Goal: Transaction & Acquisition: Purchase product/service

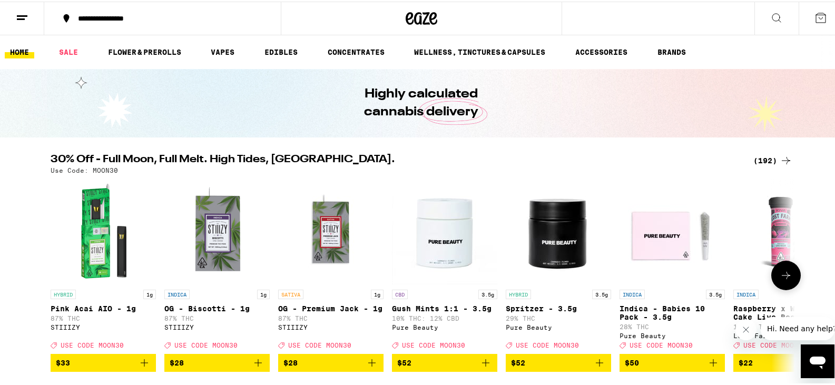
click at [366, 368] on icon "Add to bag" at bounding box center [372, 361] width 13 height 13
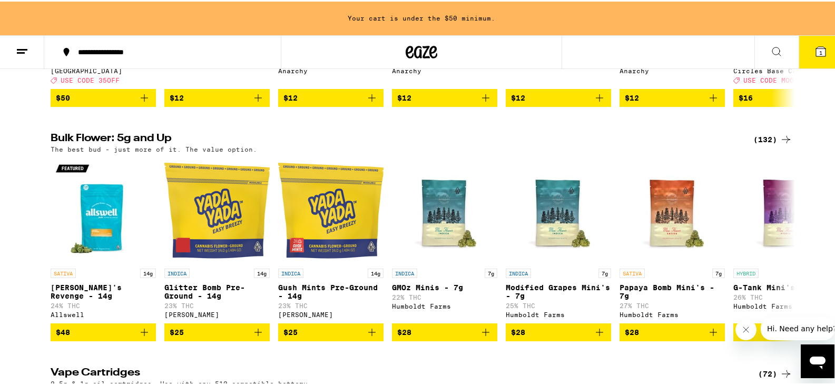
scroll to position [1290, 0]
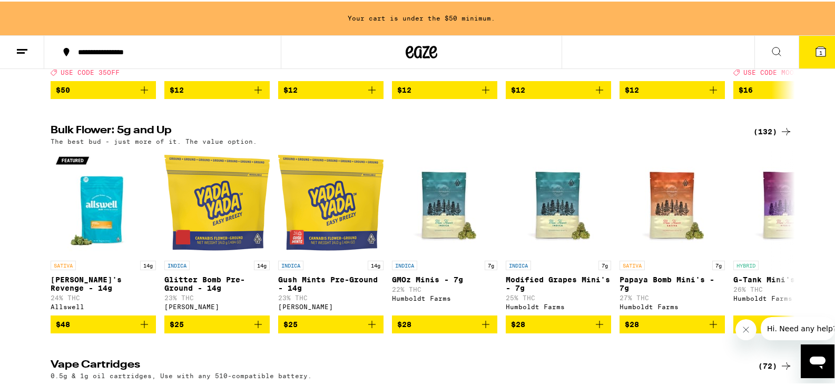
click at [766, 137] on div "(132)" at bounding box center [773, 130] width 39 height 13
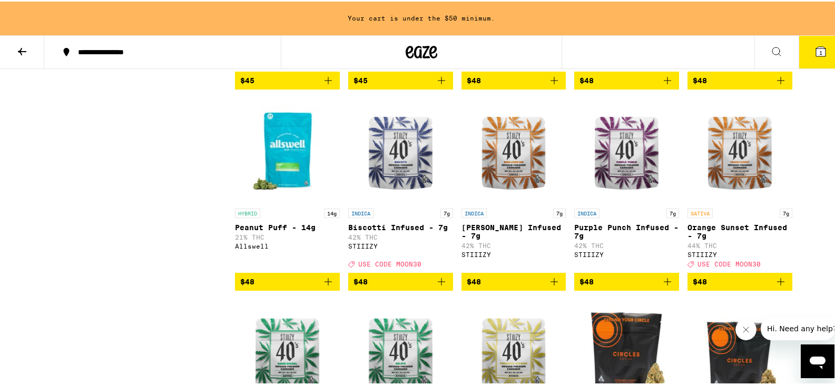
scroll to position [1845, 0]
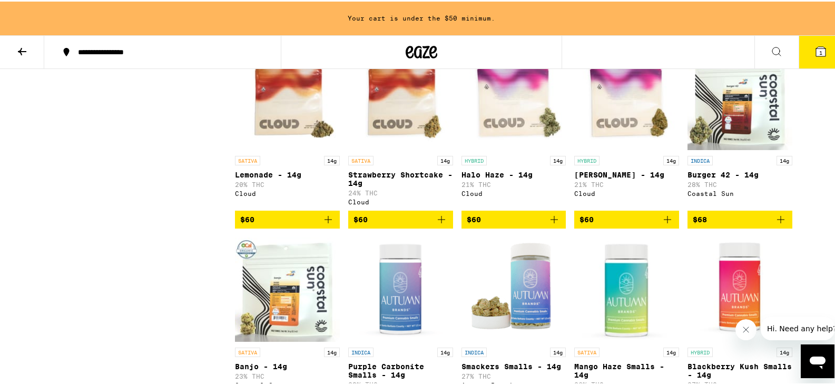
scroll to position [2866, 0]
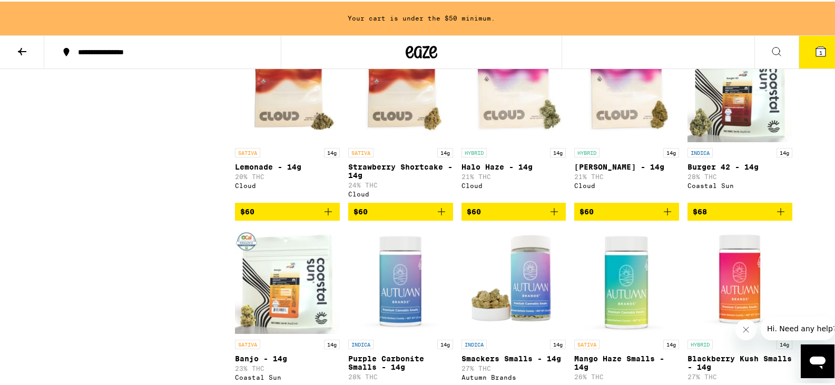
click at [664, 214] on icon "Add to bag" at bounding box center [667, 210] width 7 height 7
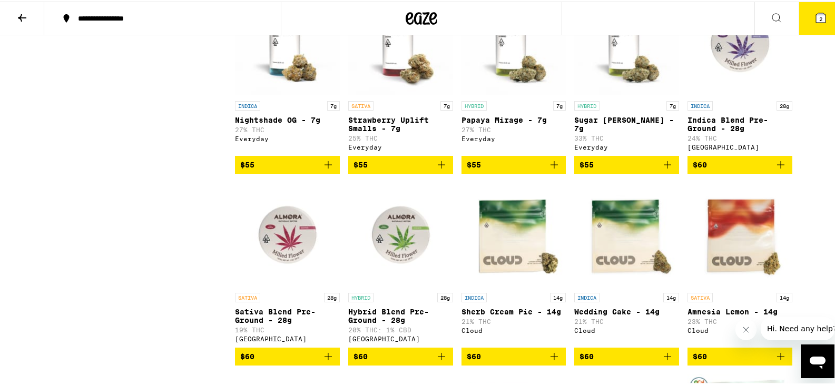
scroll to position [2159, 0]
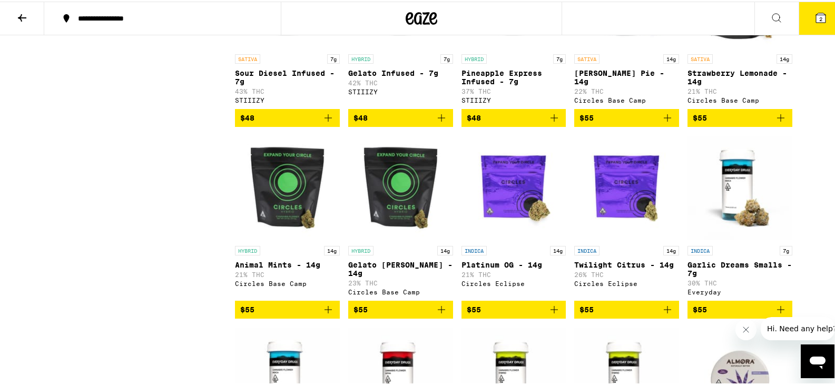
click at [437, 123] on icon "Add to bag" at bounding box center [441, 116] width 13 height 13
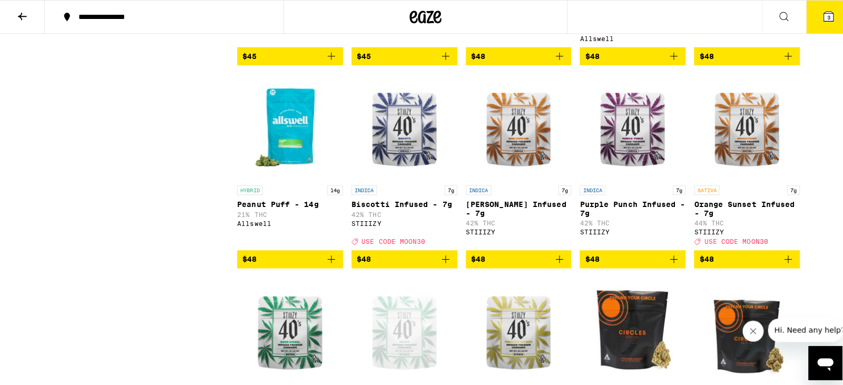
scroll to position [1950, 0]
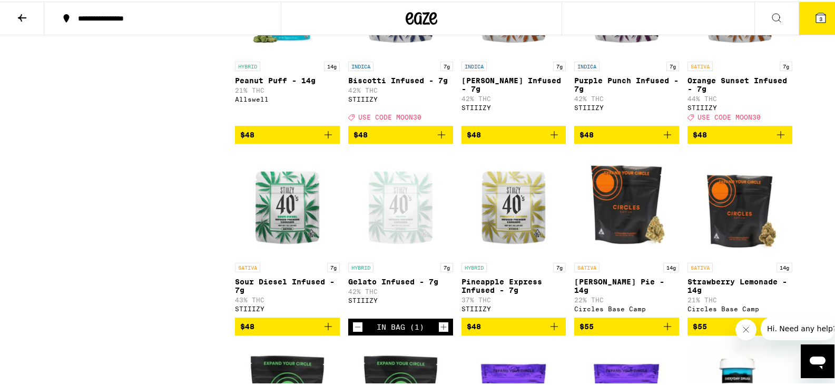
click at [298, 302] on p "43% THC" at bounding box center [287, 298] width 105 height 7
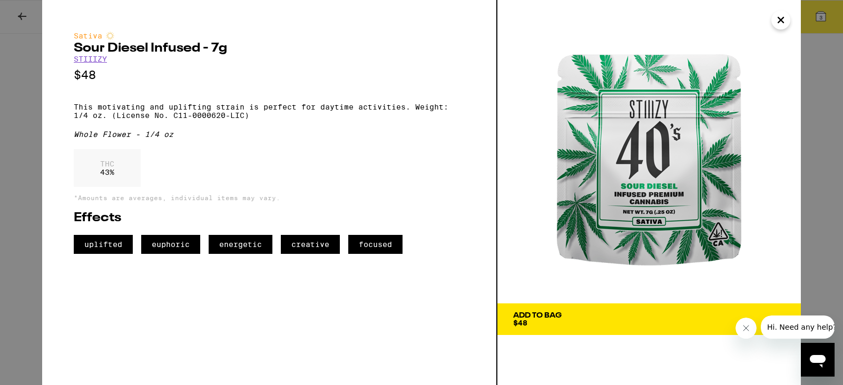
click at [529, 319] on div "Add To Bag" at bounding box center [537, 315] width 48 height 7
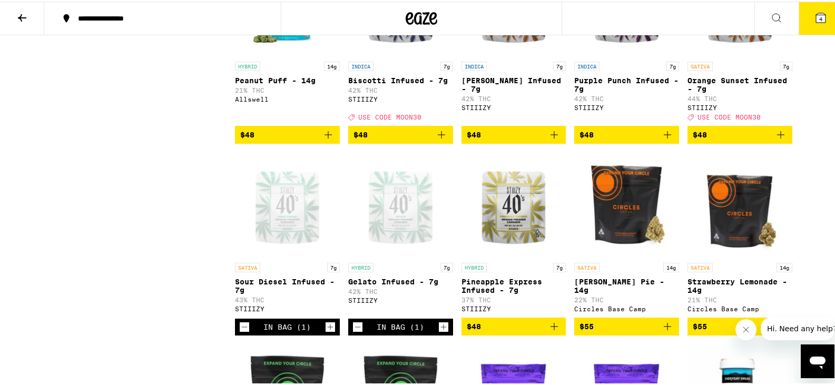
click at [815, 15] on icon at bounding box center [821, 16] width 13 height 13
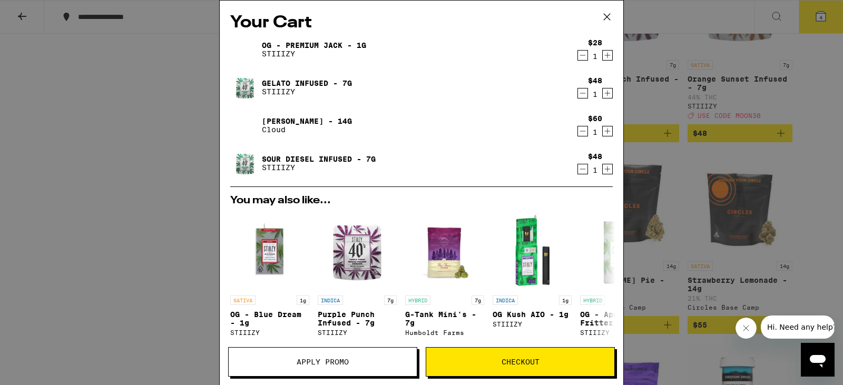
click at [502, 365] on span "Checkout" at bounding box center [521, 361] width 38 height 7
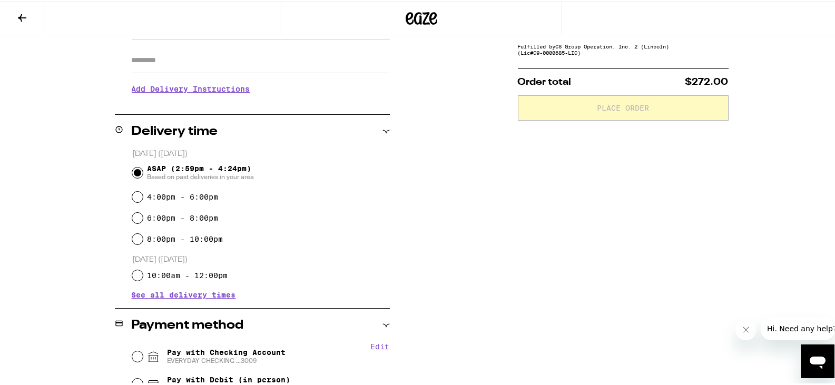
scroll to position [181, 0]
click at [133, 190] on input "4:00pm - 6:00pm" at bounding box center [137, 194] width 11 height 11
radio input "true"
click at [132, 165] on div "ASAP (2:59pm - 4:24pm) Based on past deliveries in your area" at bounding box center [261, 170] width 258 height 27
click at [132, 167] on input "ASAP (2:59pm - 4:24pm) Based on past deliveries in your area" at bounding box center [137, 170] width 11 height 11
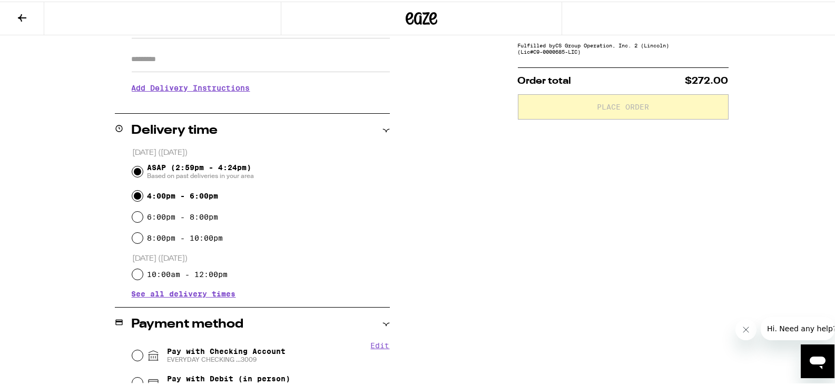
radio input "true"
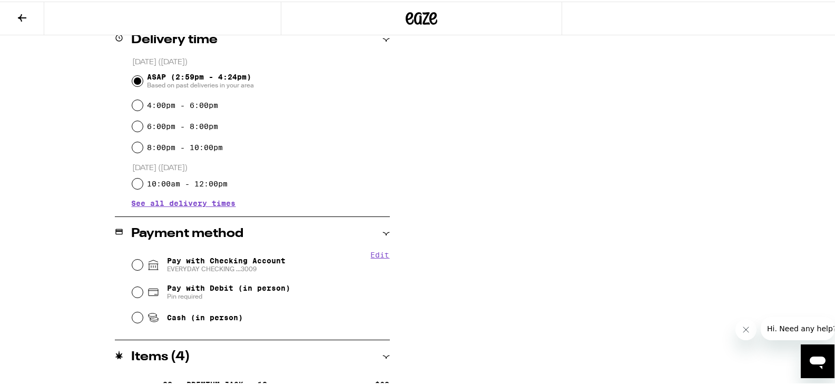
scroll to position [273, 0]
click at [134, 261] on input "Pay with Checking Account EVERYDAY CHECKING ...3009" at bounding box center [137, 262] width 11 height 11
radio input "true"
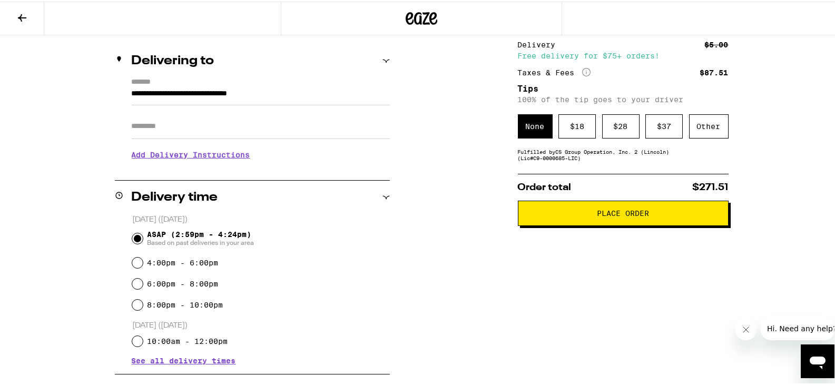
scroll to position [112, 0]
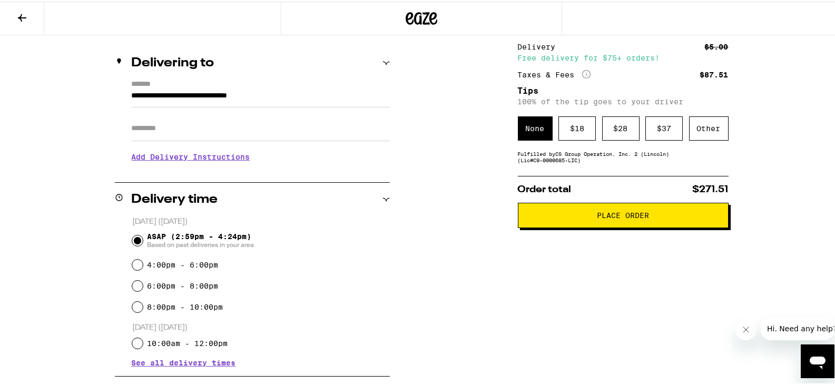
click at [665, 218] on span "Place Order" at bounding box center [623, 213] width 193 height 7
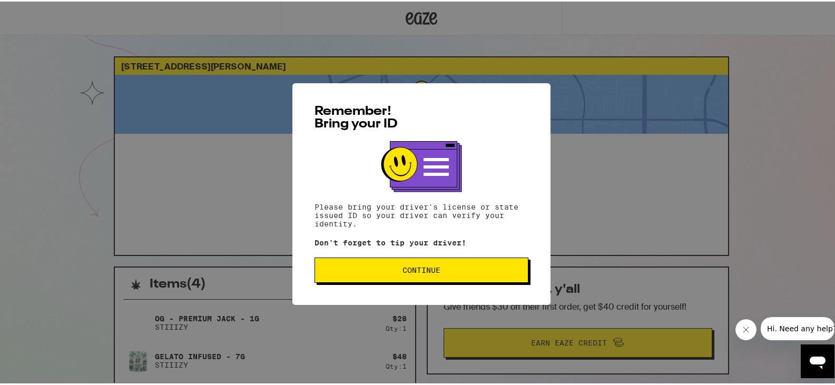
click at [451, 278] on button "Continue" at bounding box center [422, 268] width 214 height 25
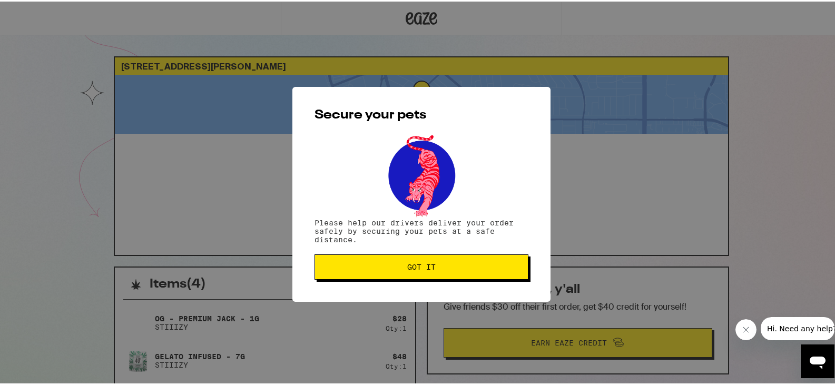
click at [451, 278] on button "Got it" at bounding box center [422, 265] width 214 height 25
